Goal: Task Accomplishment & Management: Use online tool/utility

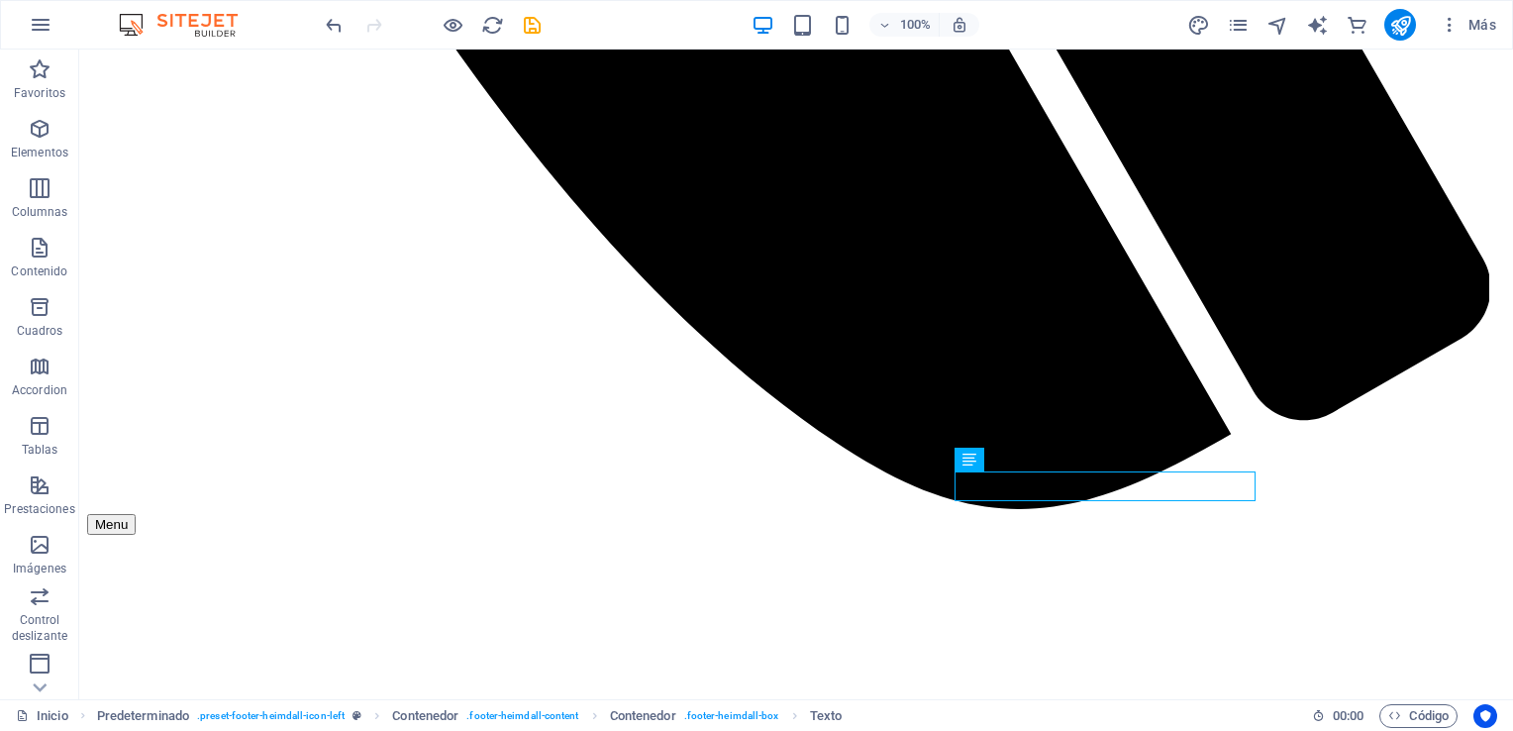
scroll to position [6759, 0]
click at [538, 22] on icon "save" at bounding box center [532, 25] width 23 height 23
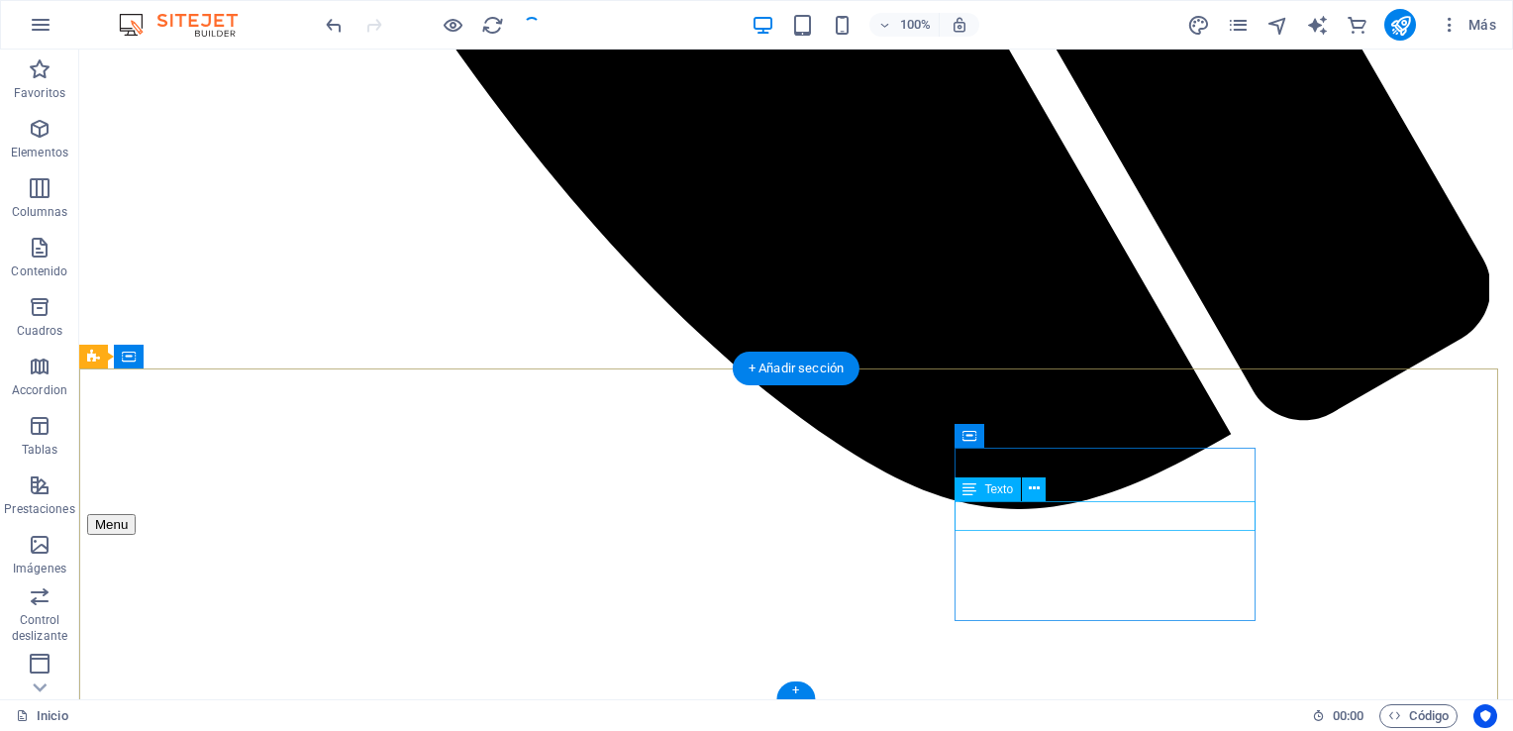
scroll to position [6891, 0]
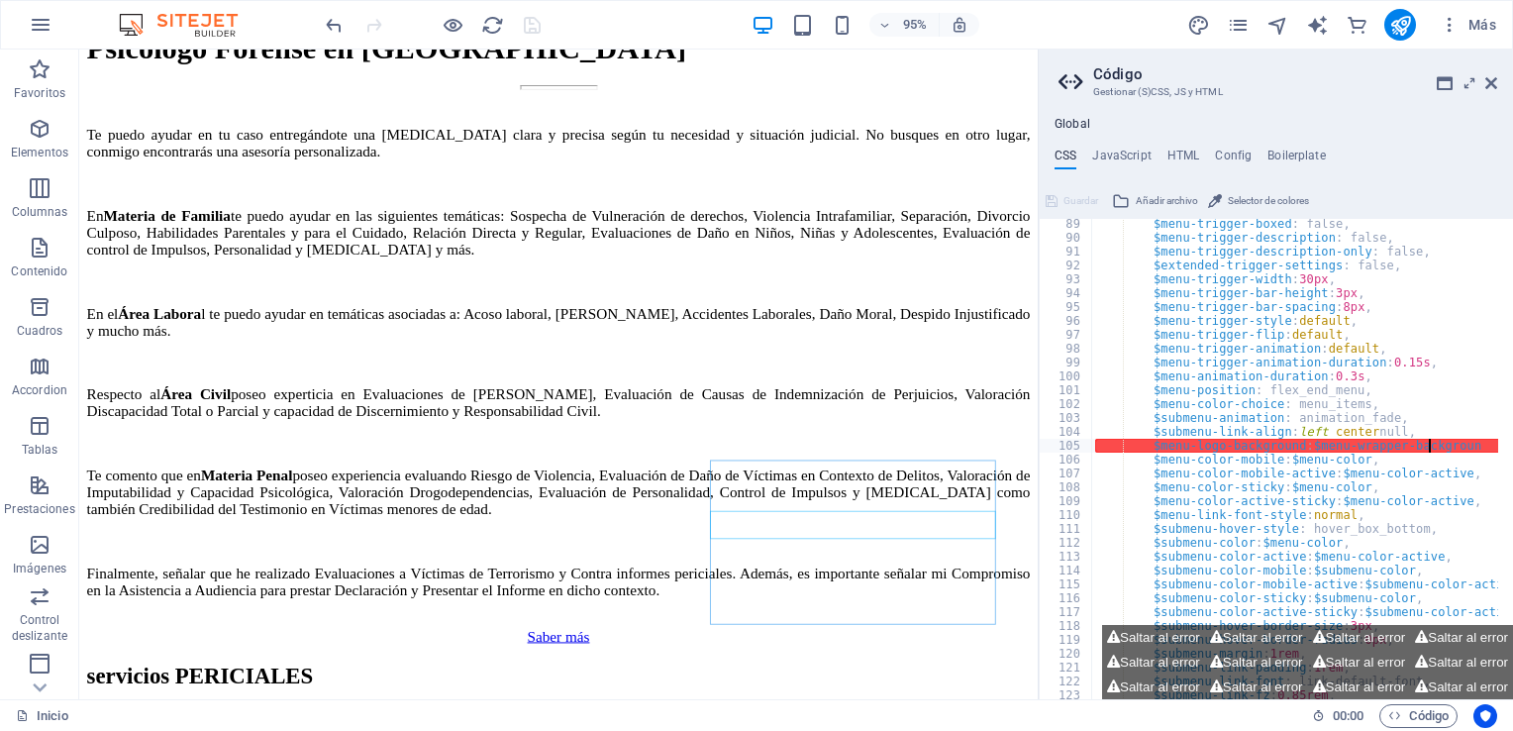
click at [1168, 65] on h2 "Código" at bounding box center [1295, 74] width 404 height 18
click at [1487, 81] on icon at bounding box center [1491, 83] width 12 height 16
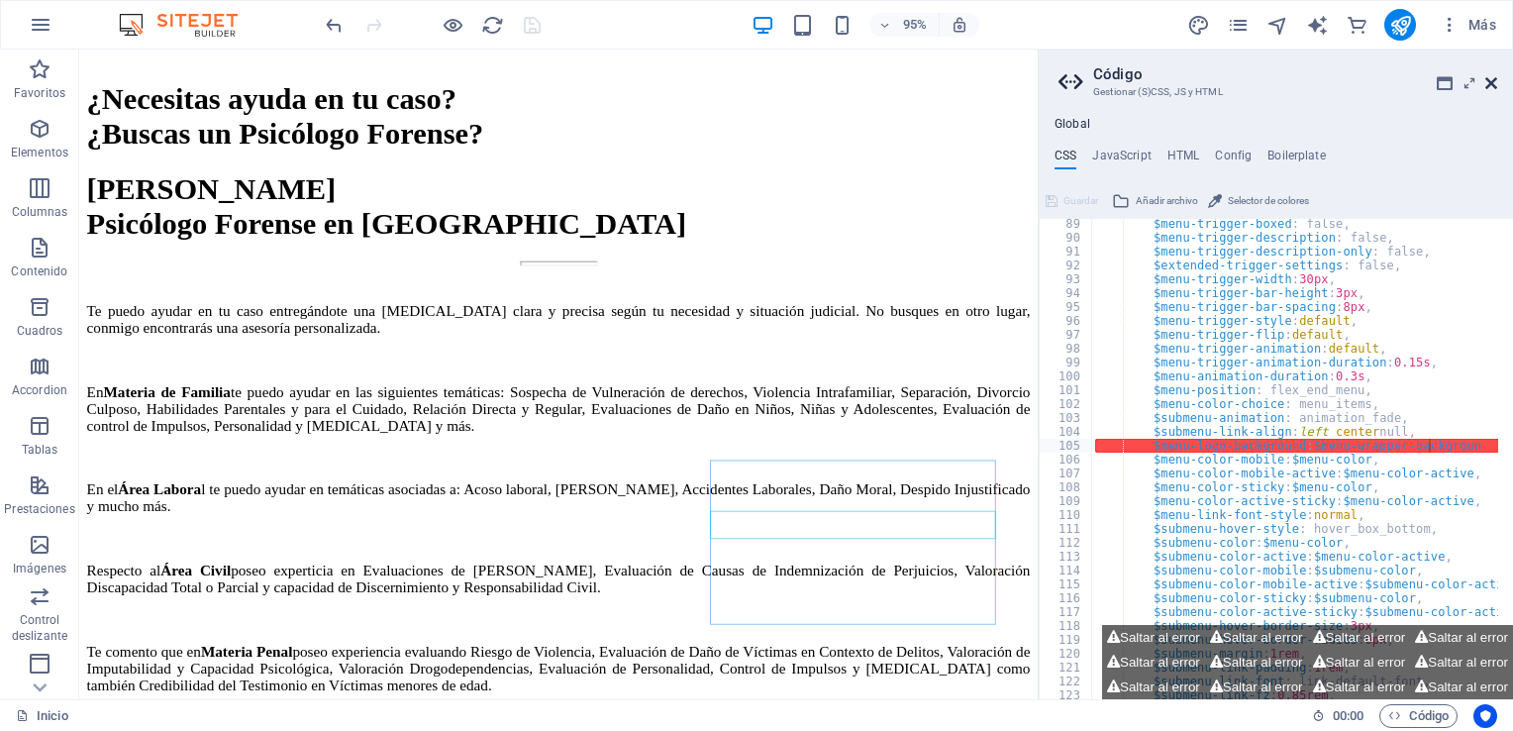
scroll to position [6759, 0]
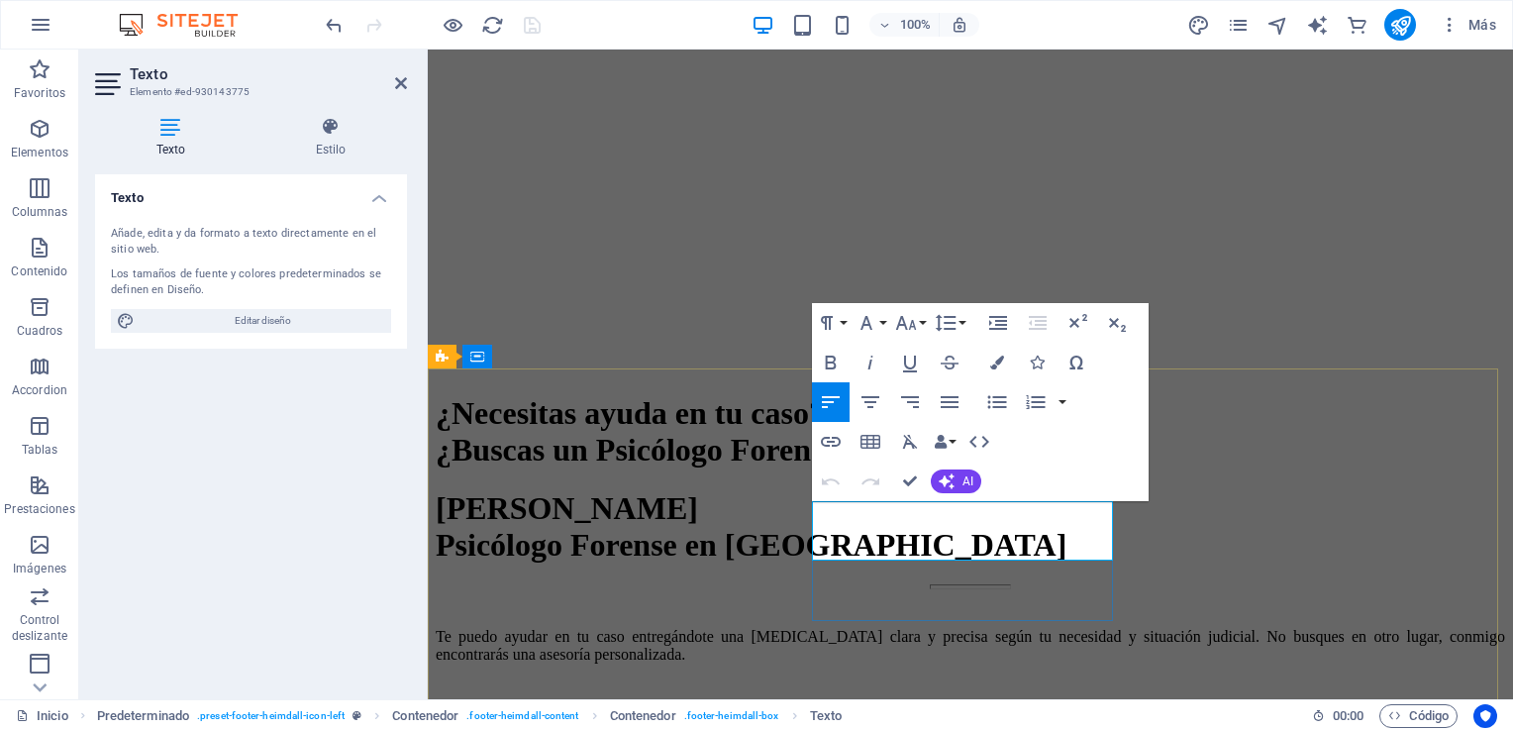
scroll to position [6878, 0]
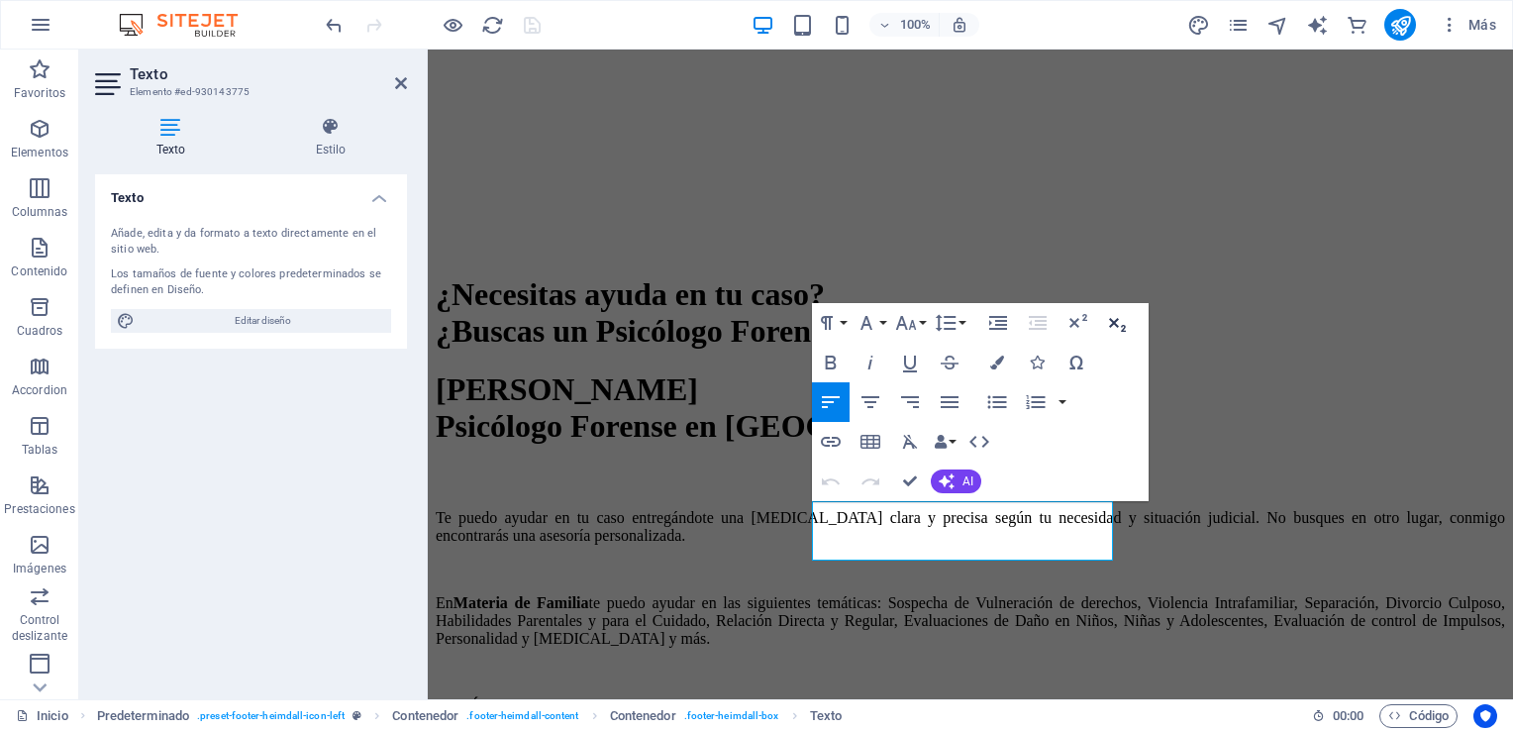
click at [1109, 323] on icon "button" at bounding box center [1117, 323] width 24 height 24
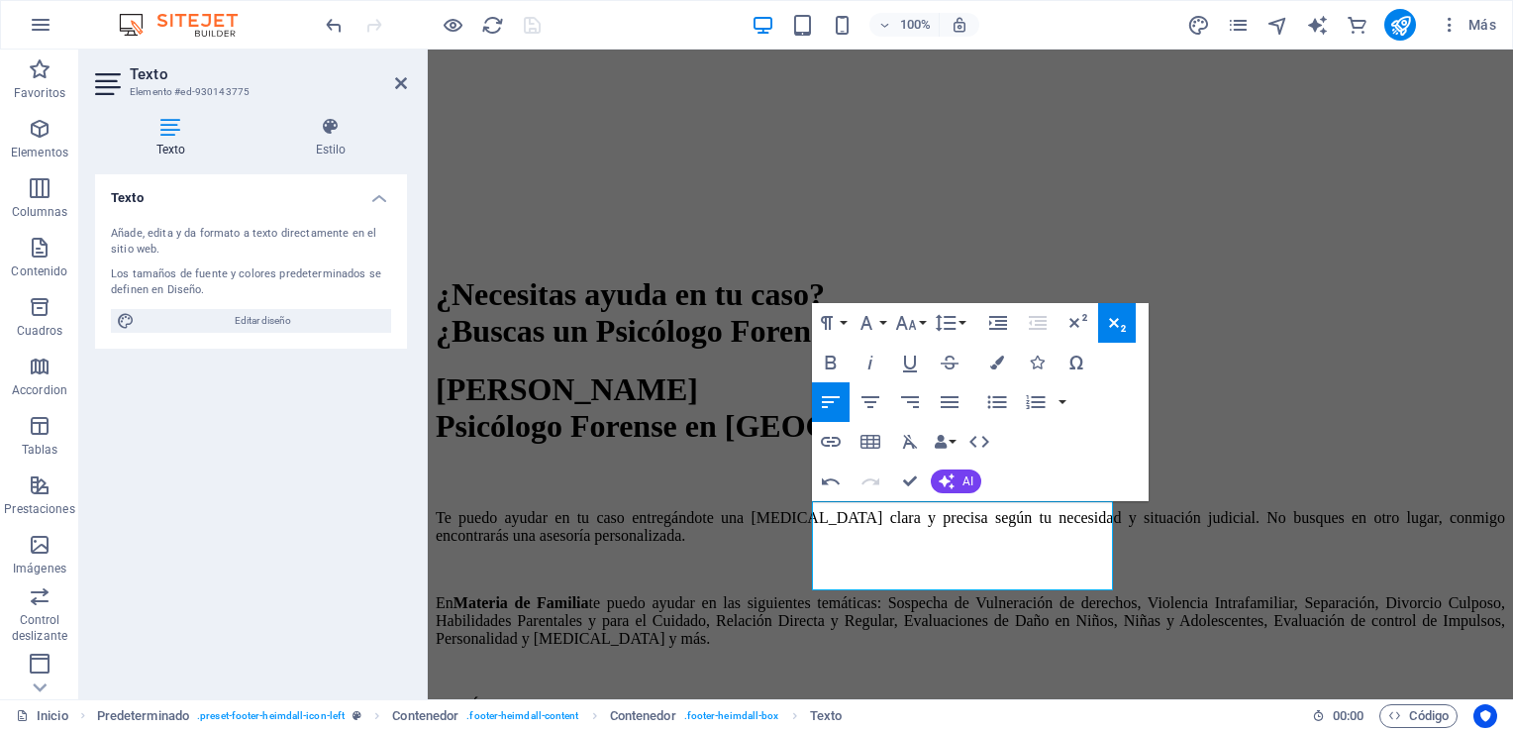
click at [1119, 327] on icon "button" at bounding box center [1117, 323] width 24 height 24
click at [1077, 323] on icon "button" at bounding box center [1077, 323] width 24 height 24
click at [1129, 323] on icon "button" at bounding box center [1117, 323] width 24 height 24
click at [1118, 327] on icon "button" at bounding box center [1117, 323] width 24 height 24
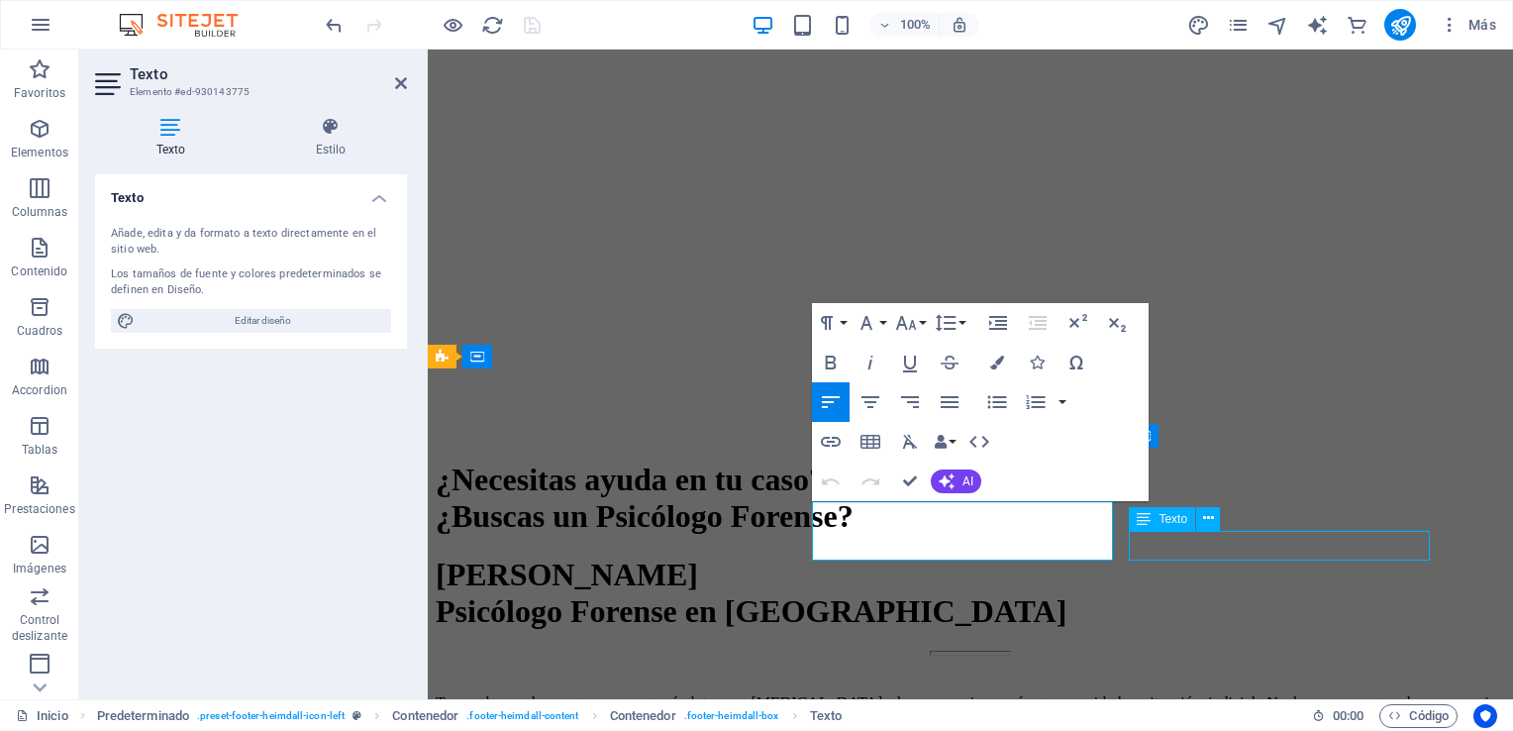
scroll to position [6759, 0]
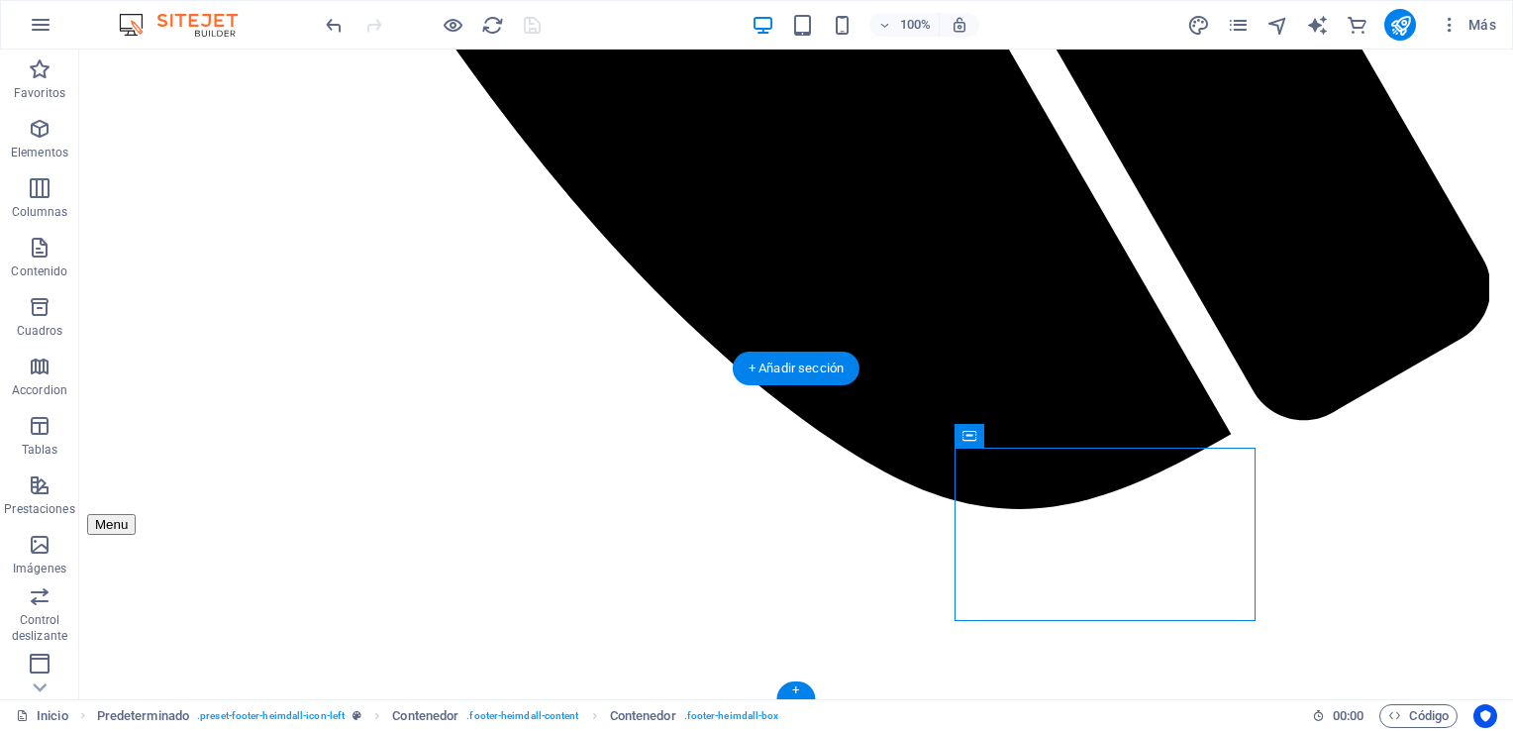
drag, startPoint x: 1223, startPoint y: 468, endPoint x: 1331, endPoint y: 464, distance: 109.0
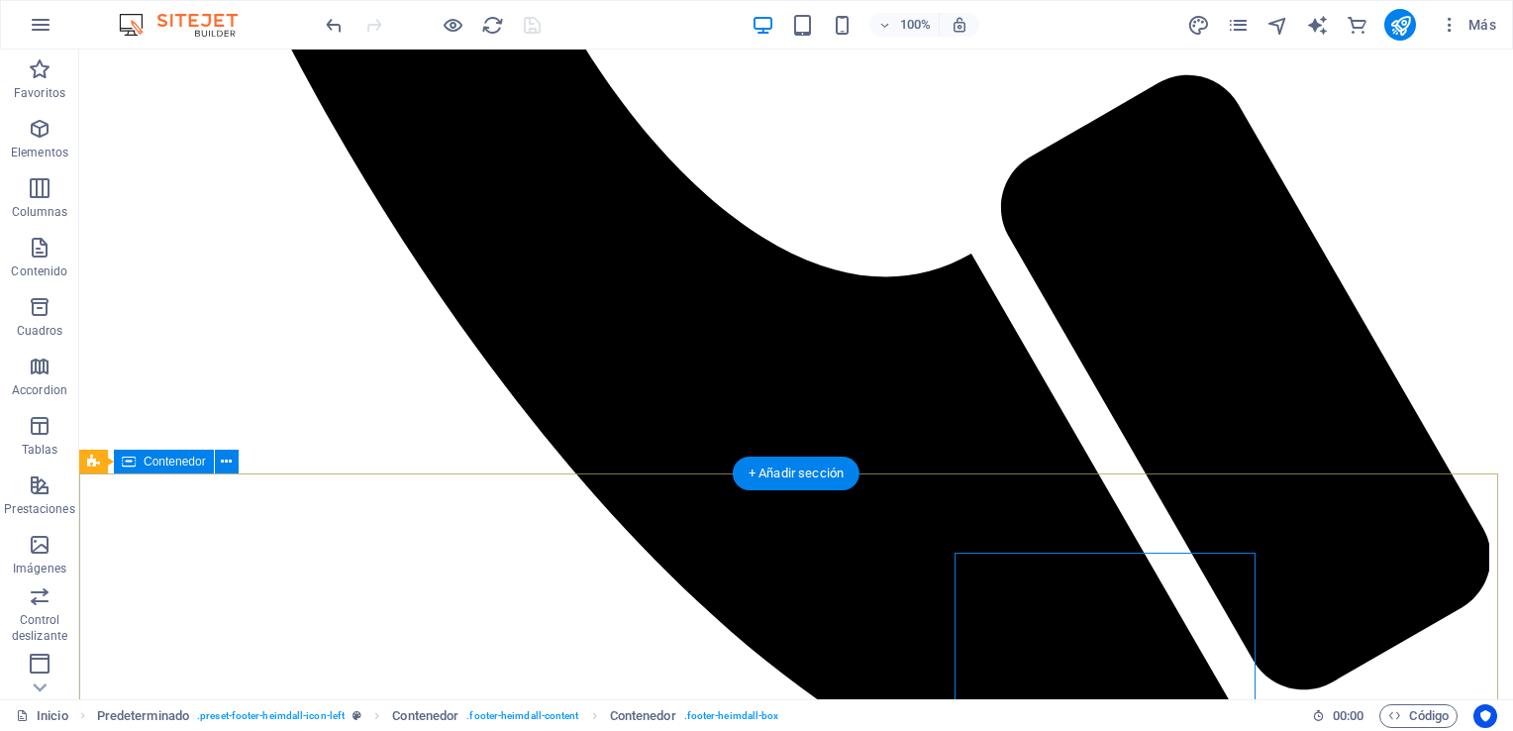
scroll to position [6264, 0]
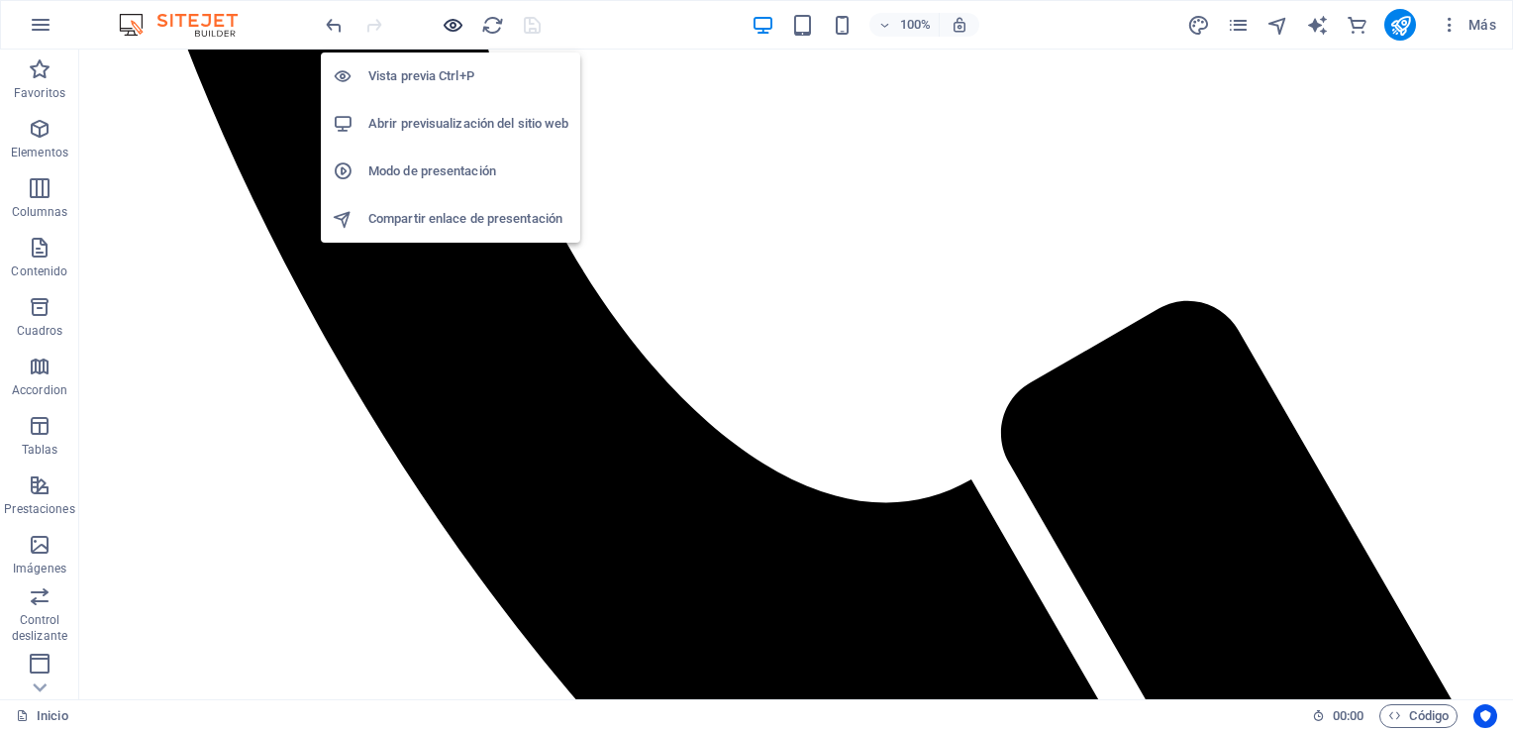
click at [451, 19] on icon "button" at bounding box center [453, 25] width 23 height 23
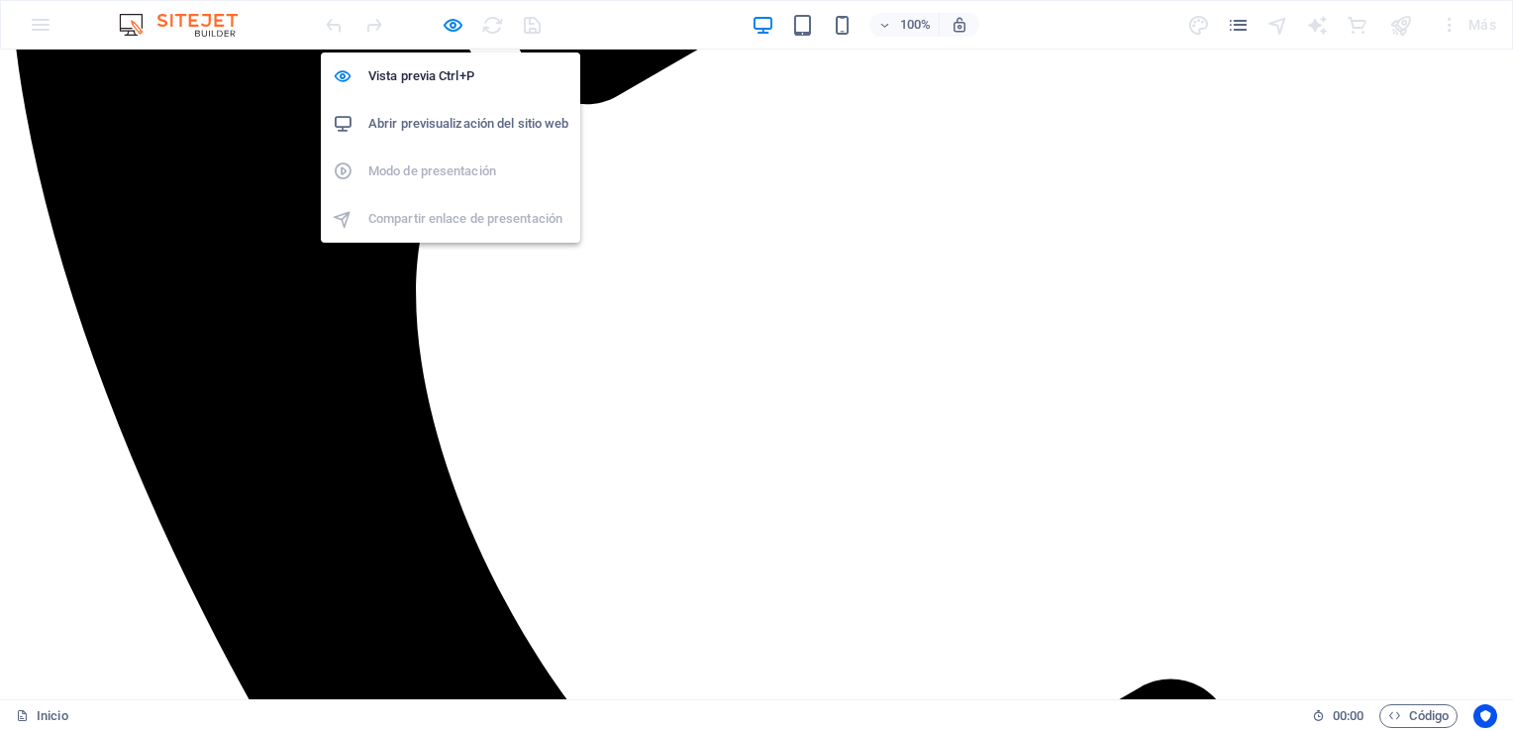
click at [463, 117] on h6 "Abrir previsualización del sitio web" at bounding box center [468, 124] width 200 height 24
